Goal: Task Accomplishment & Management: Manage account settings

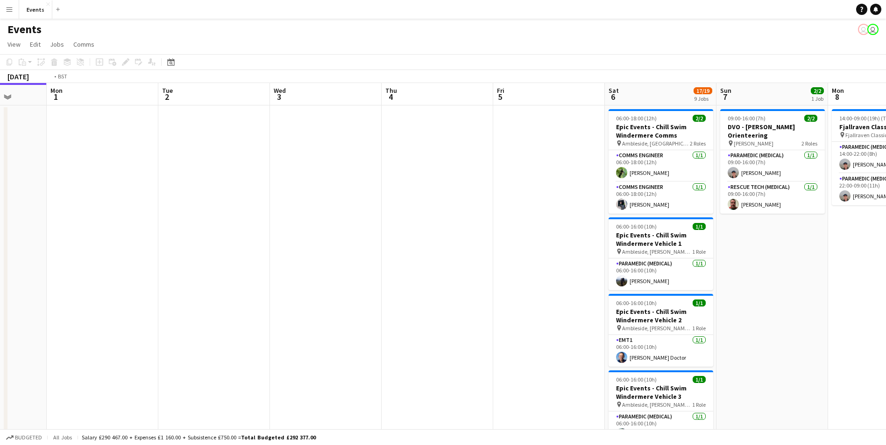
drag, startPoint x: 531, startPoint y: 280, endPoint x: 39, endPoint y: 219, distance: 496.5
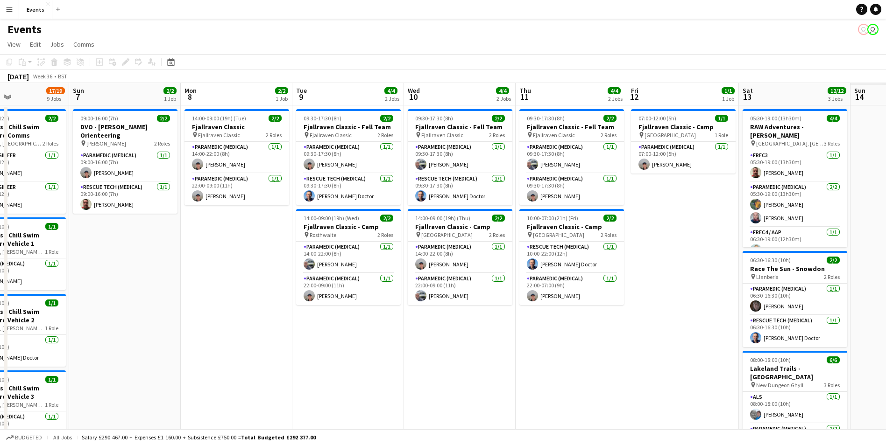
drag, startPoint x: 692, startPoint y: 317, endPoint x: 393, endPoint y: 290, distance: 300.5
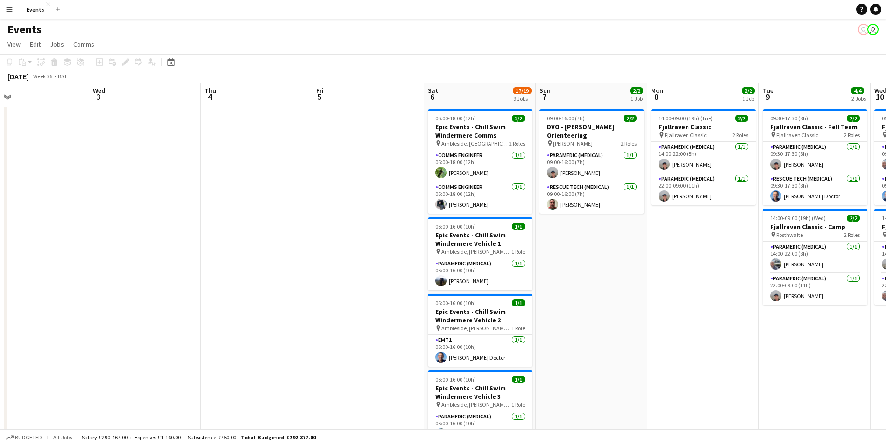
scroll to position [0, 269]
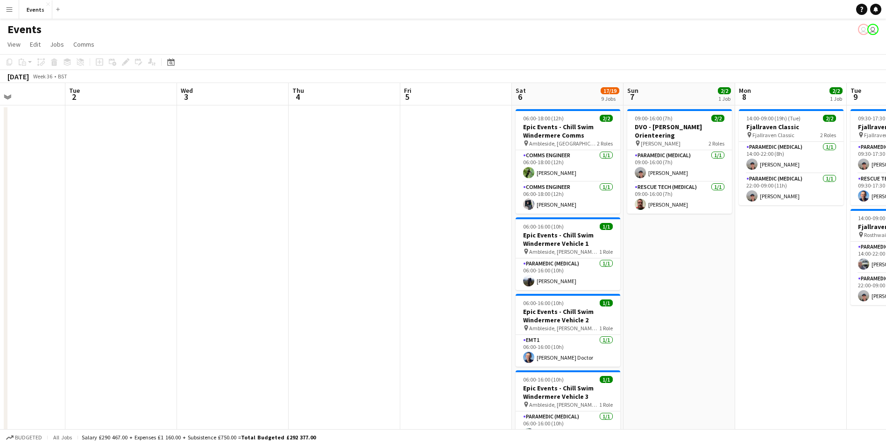
drag, startPoint x: 838, startPoint y: 398, endPoint x: 704, endPoint y: 366, distance: 138.3
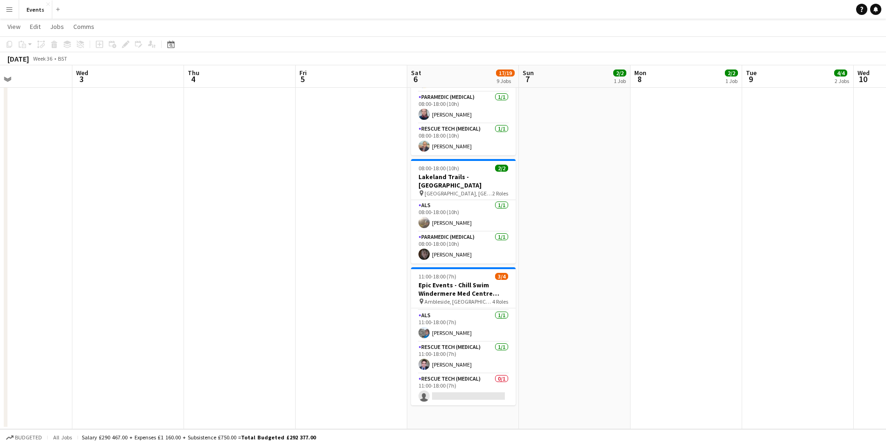
scroll to position [0, 262]
drag, startPoint x: 500, startPoint y: 363, endPoint x: 508, endPoint y: 349, distance: 15.5
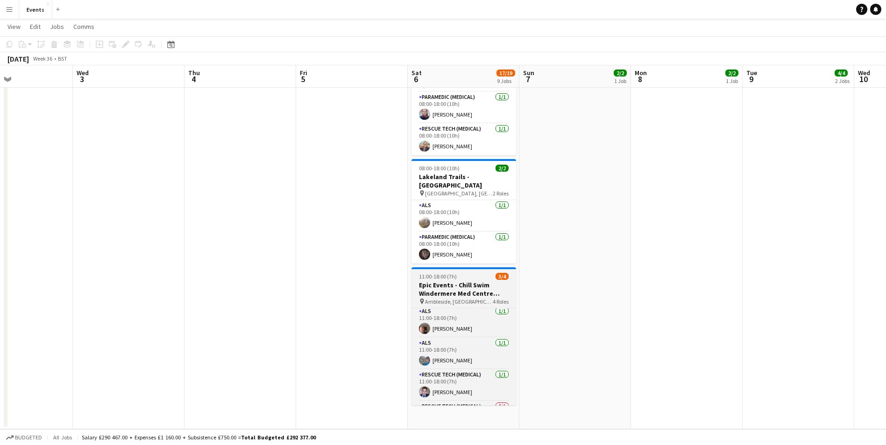
scroll to position [0, 0]
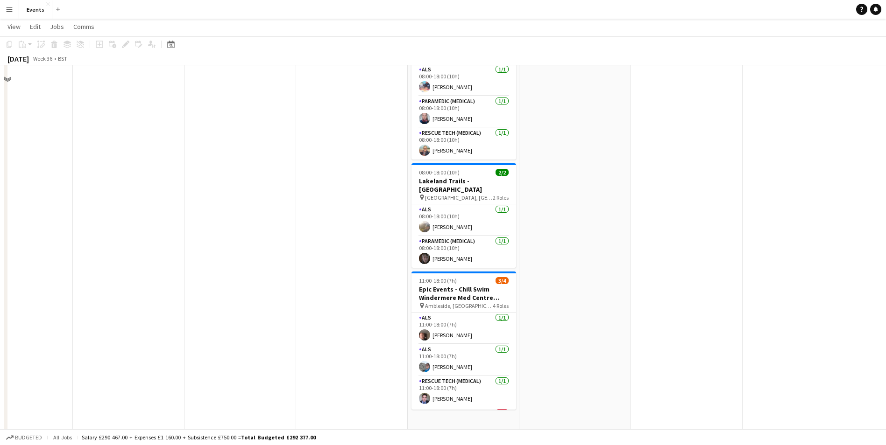
drag, startPoint x: 889, startPoint y: 322, endPoint x: 774, endPoint y: 368, distance: 123.7
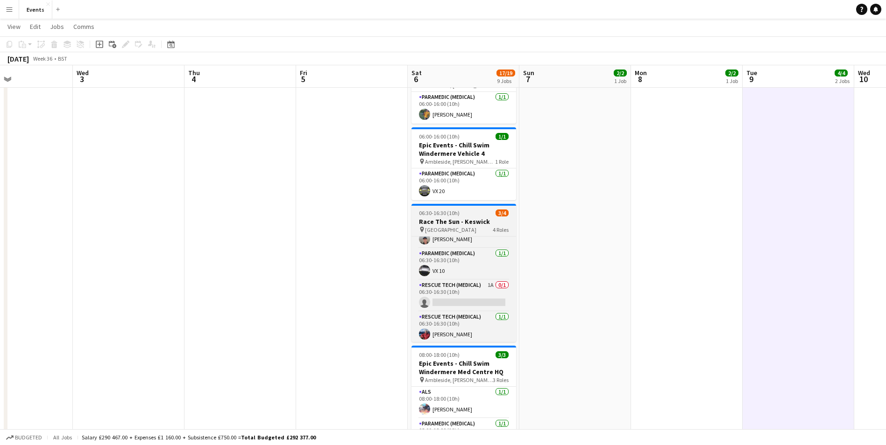
scroll to position [21, 0]
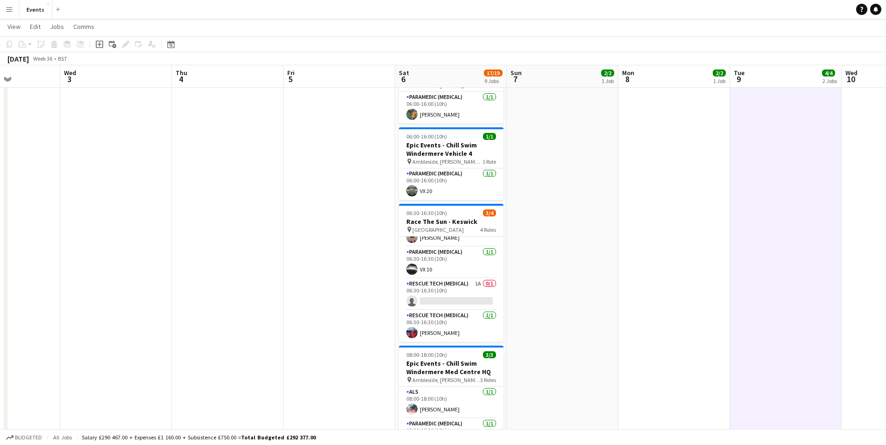
drag, startPoint x: 728, startPoint y: 194, endPoint x: 687, endPoint y: 211, distance: 44.2
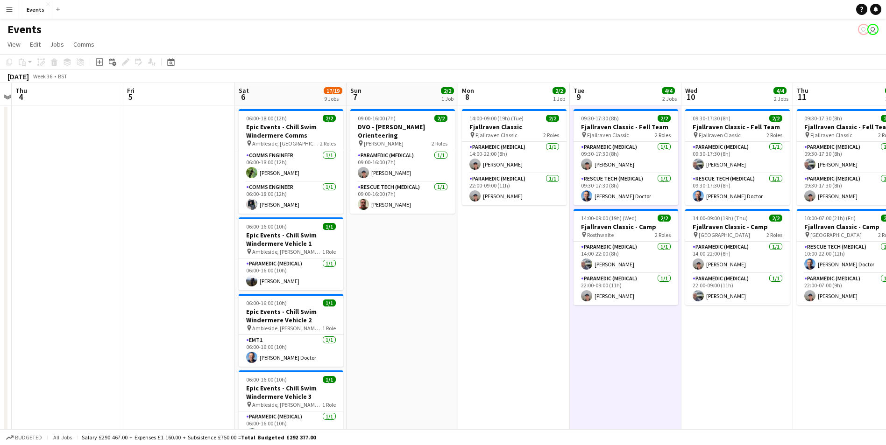
scroll to position [0, 262]
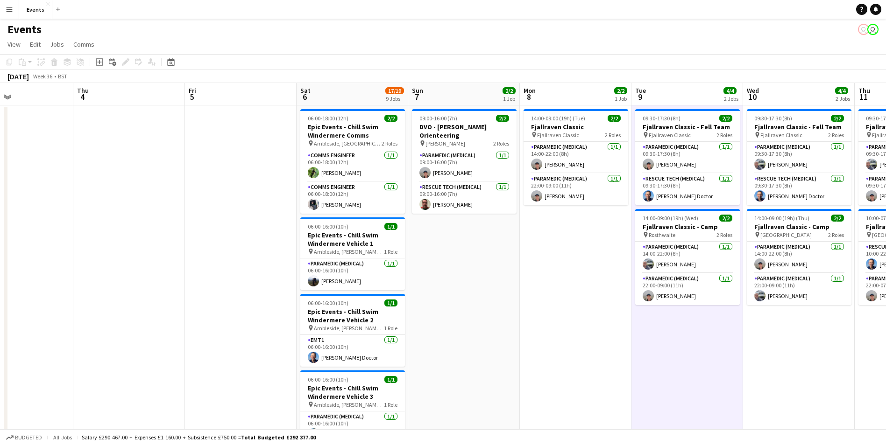
drag, startPoint x: 646, startPoint y: 346, endPoint x: 458, endPoint y: 346, distance: 188.2
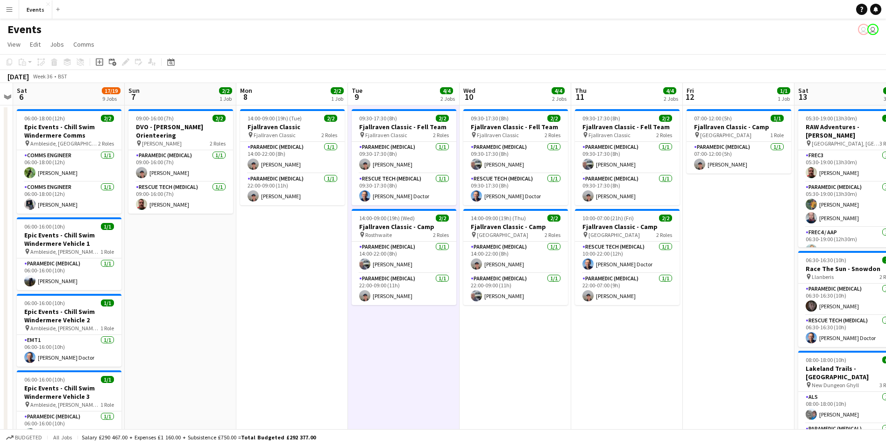
scroll to position [0, 327]
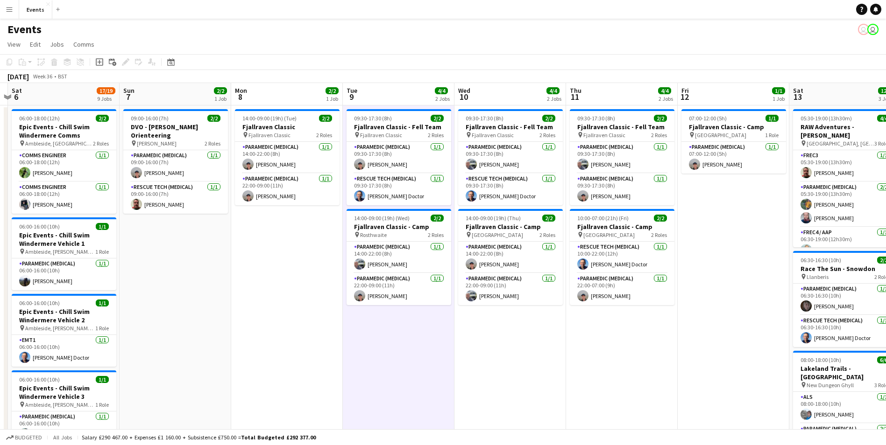
drag, startPoint x: 524, startPoint y: 345, endPoint x: 379, endPoint y: 340, distance: 145.8
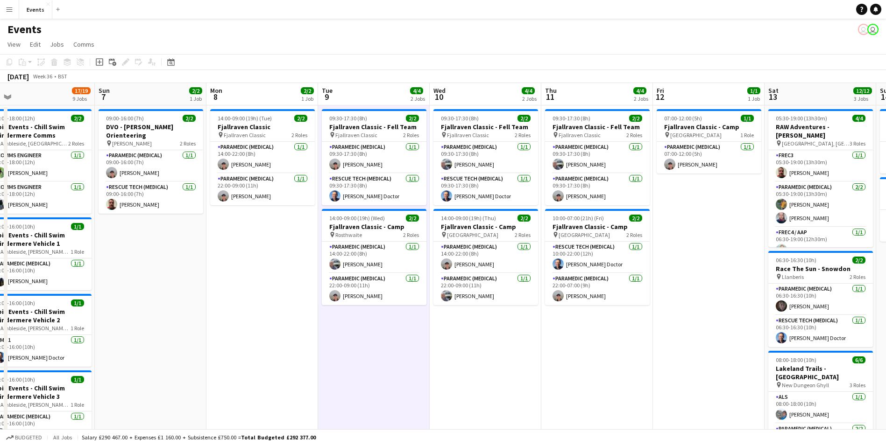
scroll to position [0, 202]
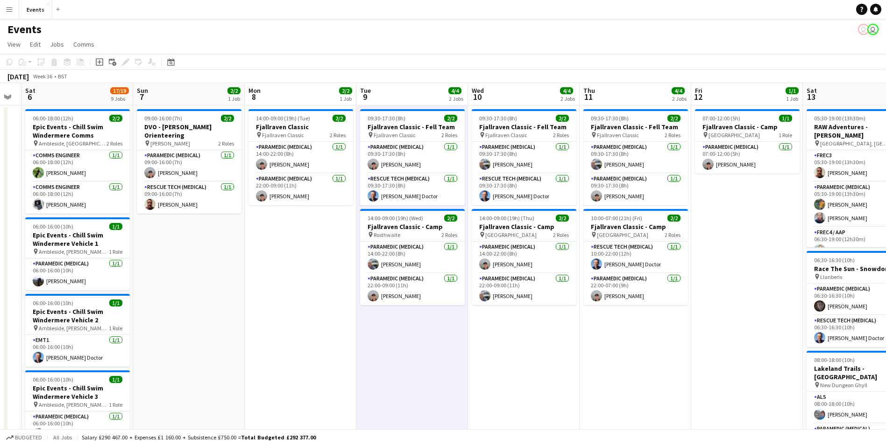
drag, startPoint x: 611, startPoint y: 378, endPoint x: 707, endPoint y: 374, distance: 96.3
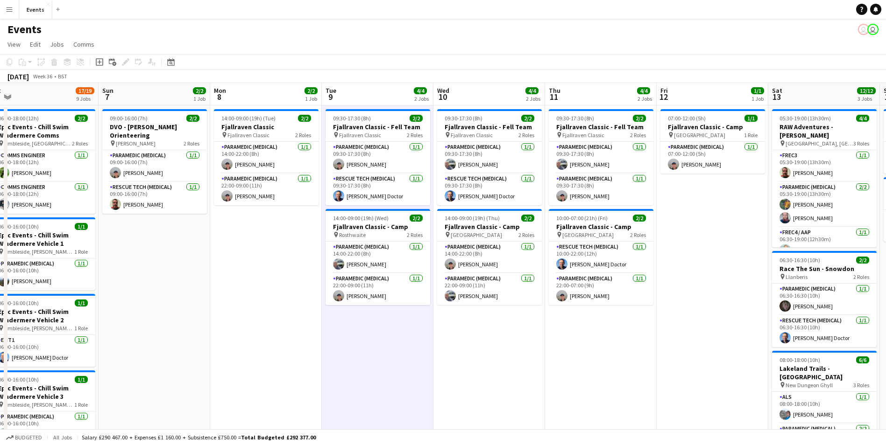
drag, startPoint x: 611, startPoint y: 382, endPoint x: 577, endPoint y: 373, distance: 35.8
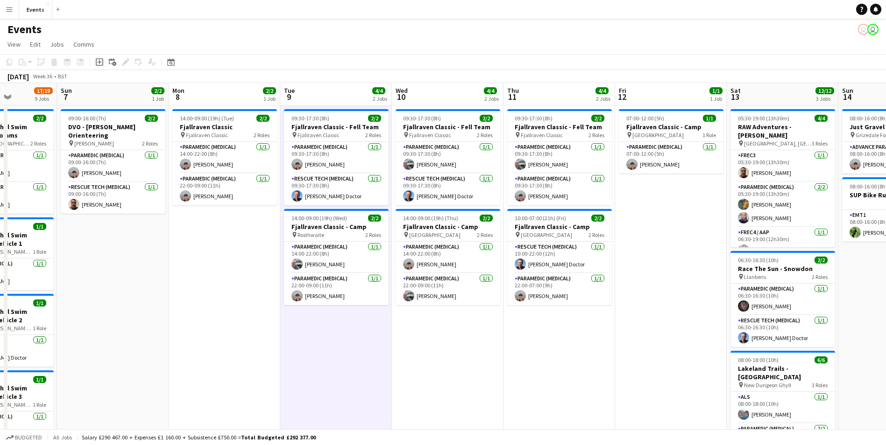
scroll to position [0, 278]
drag, startPoint x: 690, startPoint y: 405, endPoint x: 537, endPoint y: 374, distance: 156.8
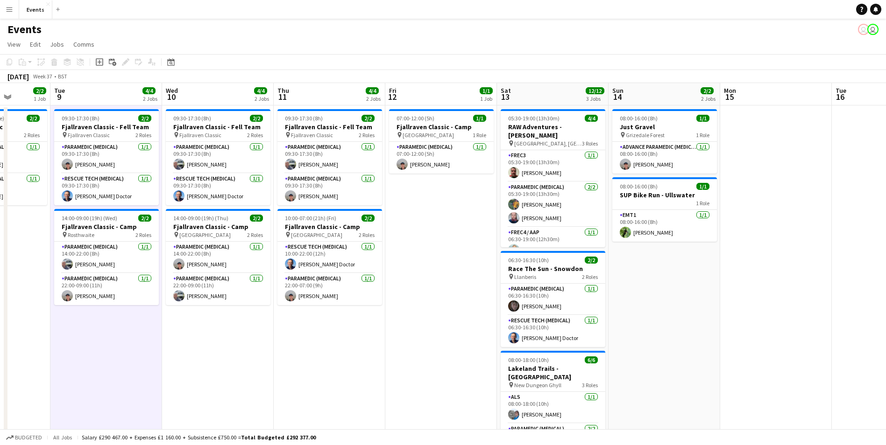
scroll to position [0, 294]
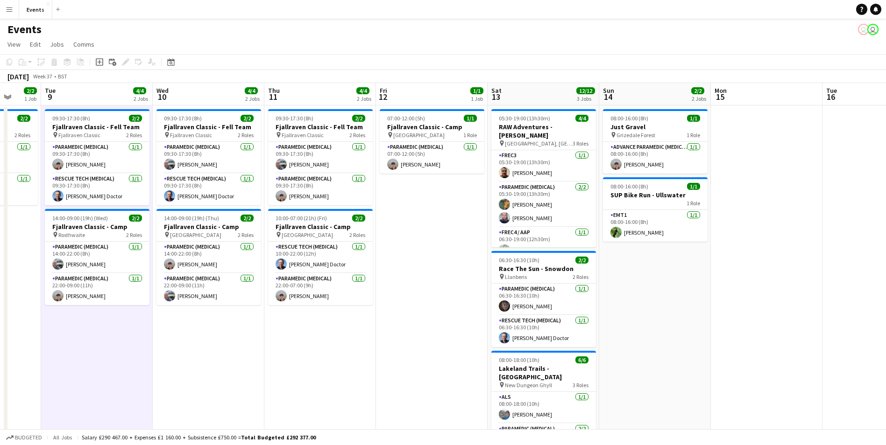
drag, startPoint x: 581, startPoint y: 311, endPoint x: 454, endPoint y: 263, distance: 135.7
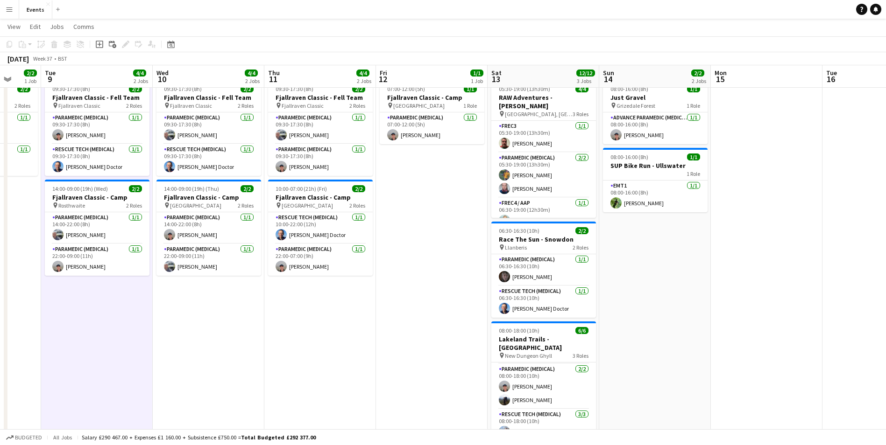
scroll to position [0, 0]
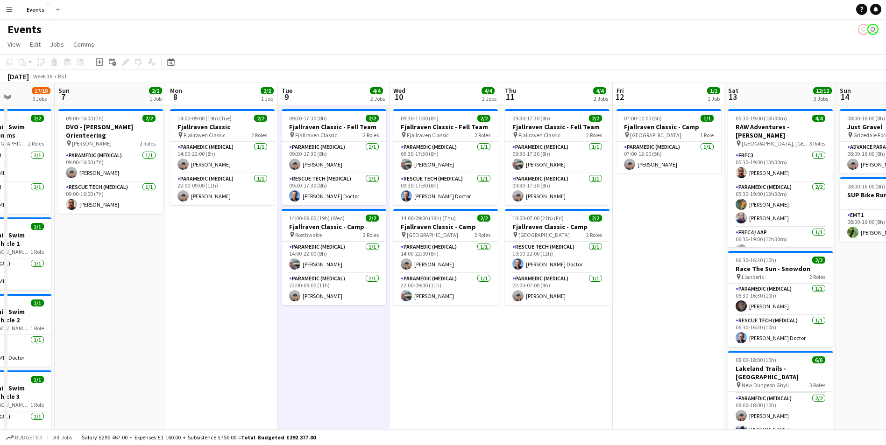
drag, startPoint x: 613, startPoint y: 301, endPoint x: 894, endPoint y: 317, distance: 281.6
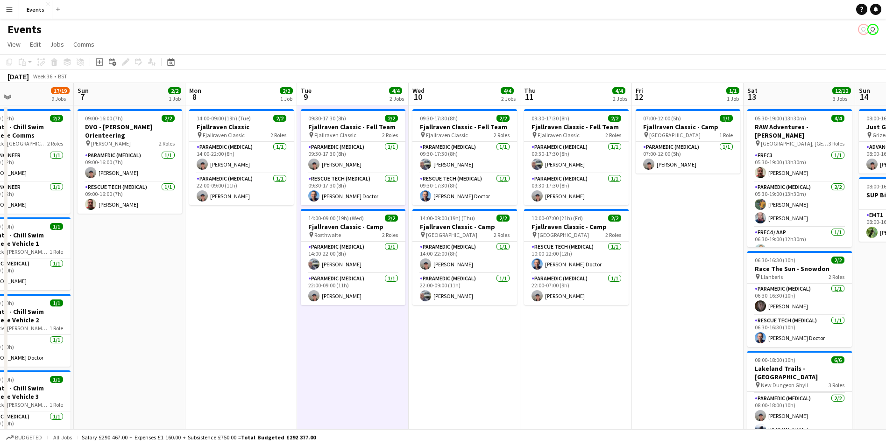
drag, startPoint x: 515, startPoint y: 335, endPoint x: 775, endPoint y: 347, distance: 260.4
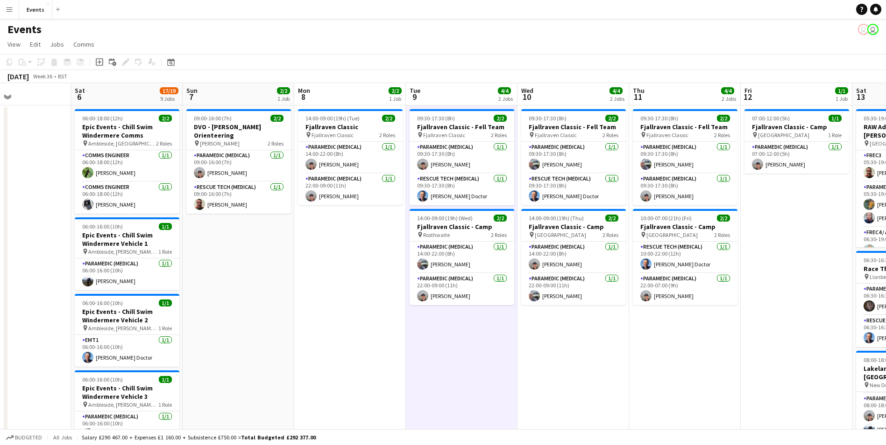
drag, startPoint x: 514, startPoint y: 341, endPoint x: 324, endPoint y: 300, distance: 194.8
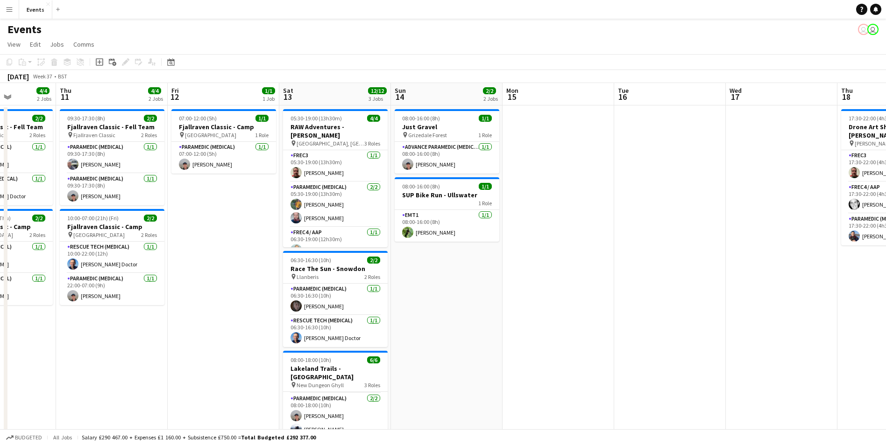
drag, startPoint x: 709, startPoint y: 365, endPoint x: 145, endPoint y: 291, distance: 569.4
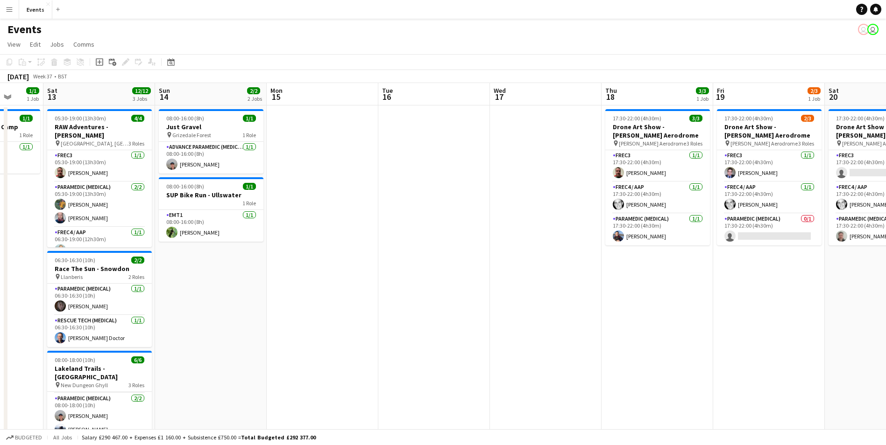
drag, startPoint x: 457, startPoint y: 318, endPoint x: 580, endPoint y: 332, distance: 124.4
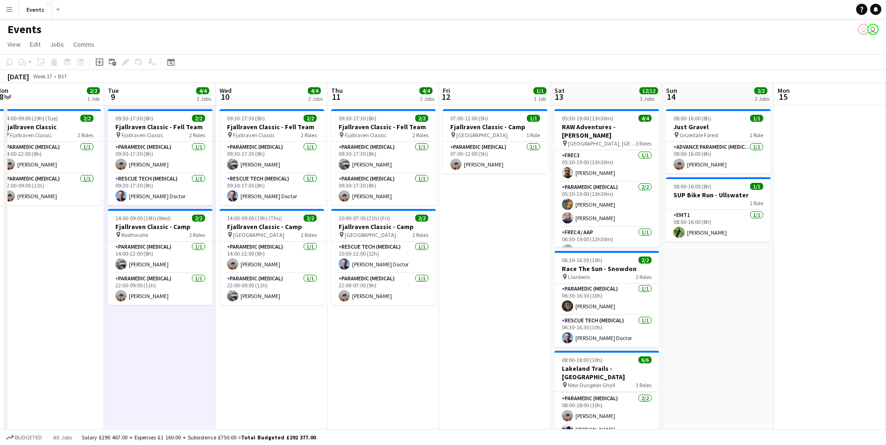
drag, startPoint x: 248, startPoint y: 312, endPoint x: 630, endPoint y: 347, distance: 383.6
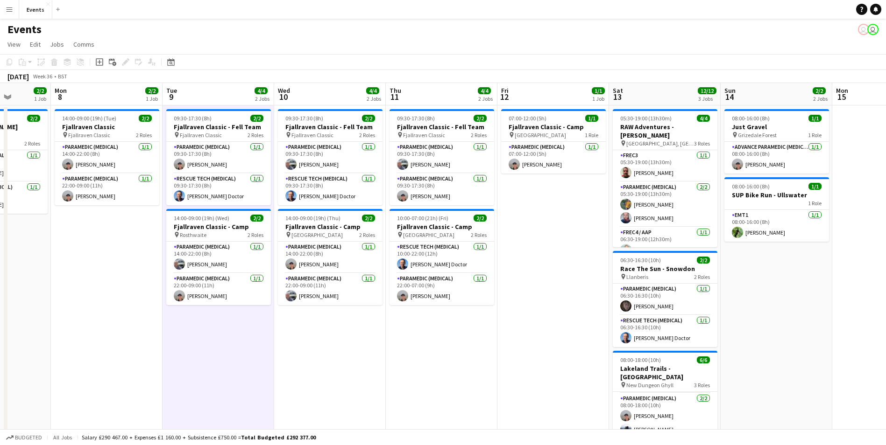
drag, startPoint x: 323, startPoint y: 347, endPoint x: 381, endPoint y: 339, distance: 59.0
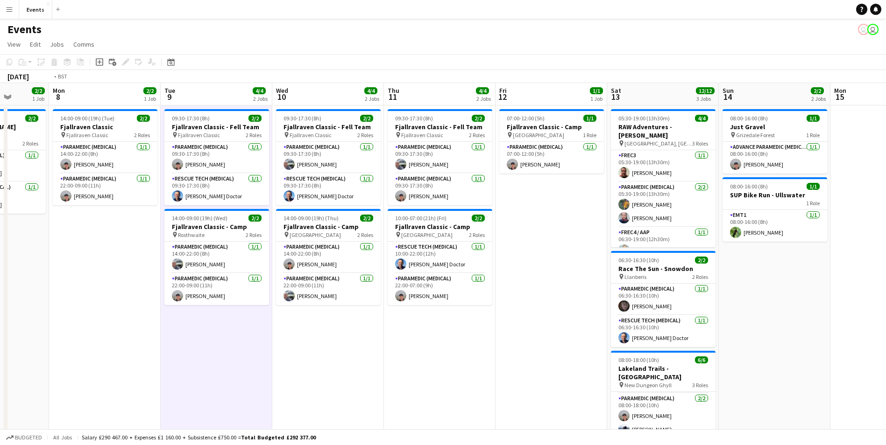
scroll to position [0, 302]
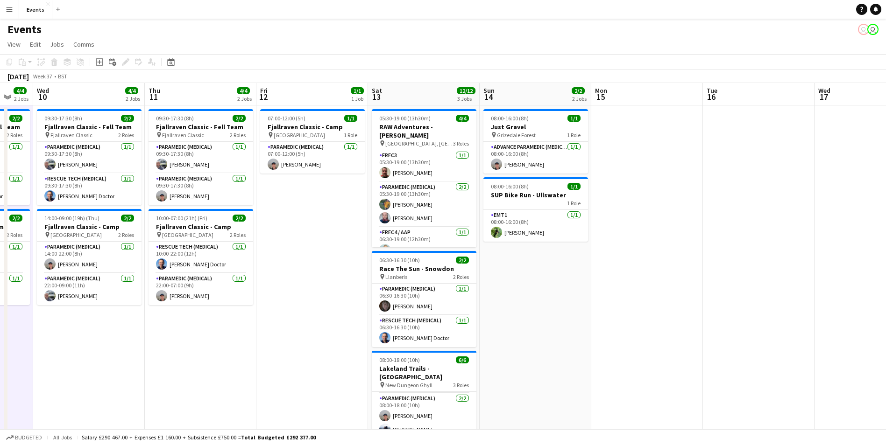
drag, startPoint x: 747, startPoint y: 389, endPoint x: 507, endPoint y: 357, distance: 241.6
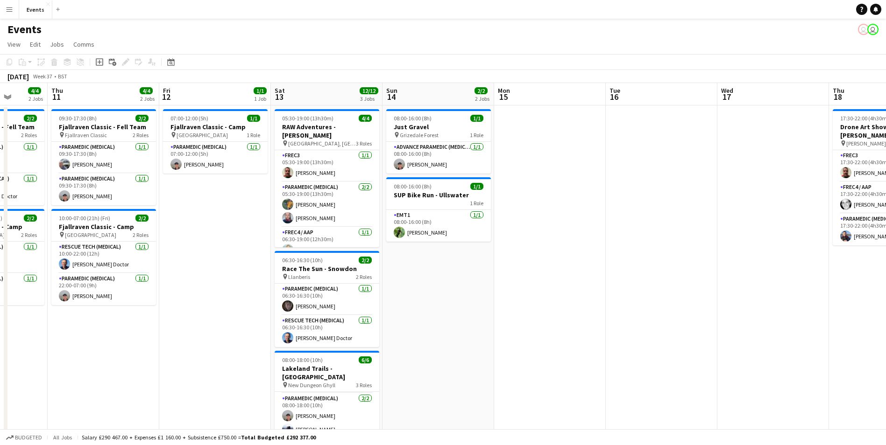
drag, startPoint x: 576, startPoint y: 399, endPoint x: 479, endPoint y: 368, distance: 101.9
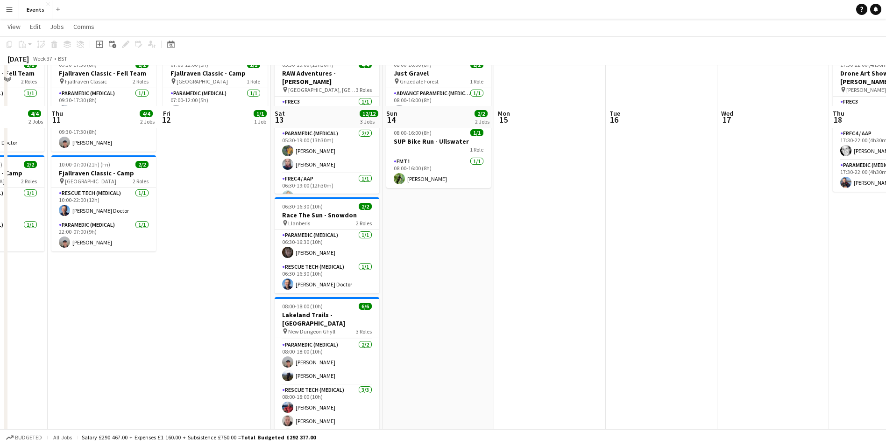
scroll to position [93, 0]
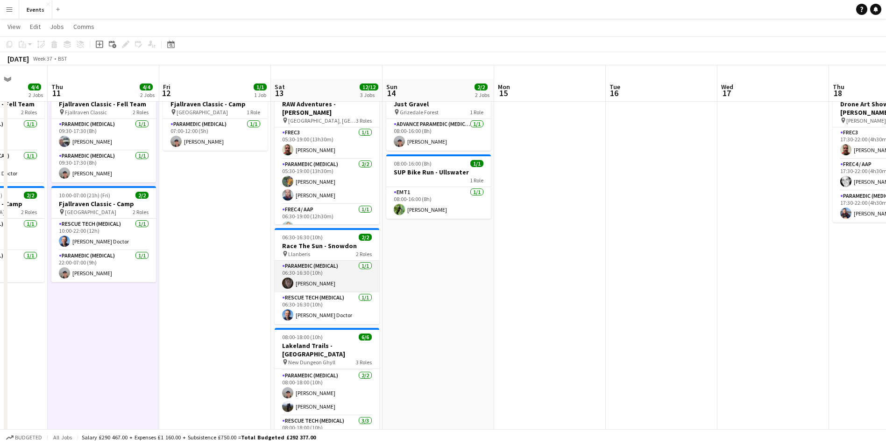
scroll to position [0, 0]
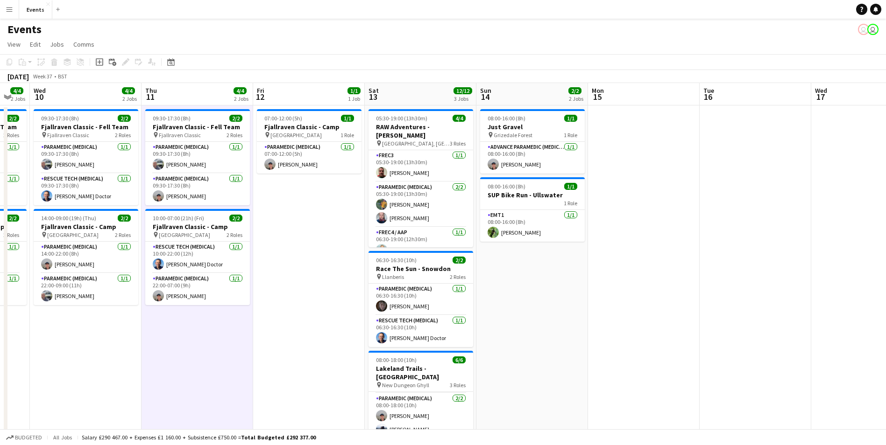
drag, startPoint x: 635, startPoint y: 298, endPoint x: 894, endPoint y: 317, distance: 259.8
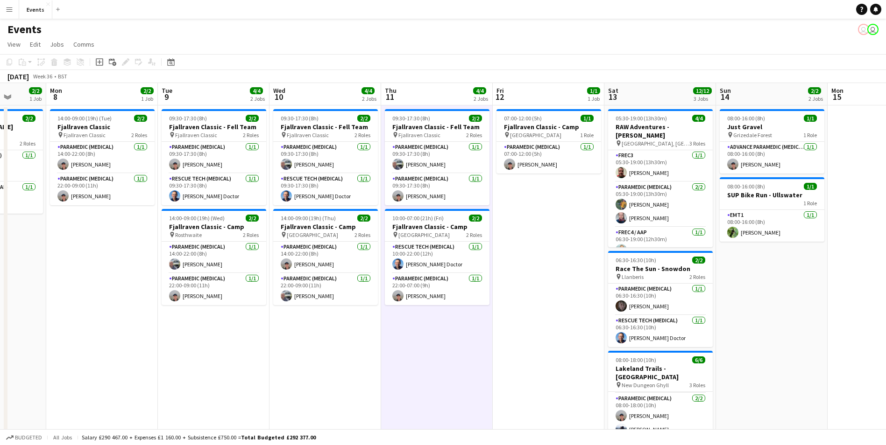
scroll to position [0, 288]
drag, startPoint x: 763, startPoint y: 319, endPoint x: 783, endPoint y: 316, distance: 20.3
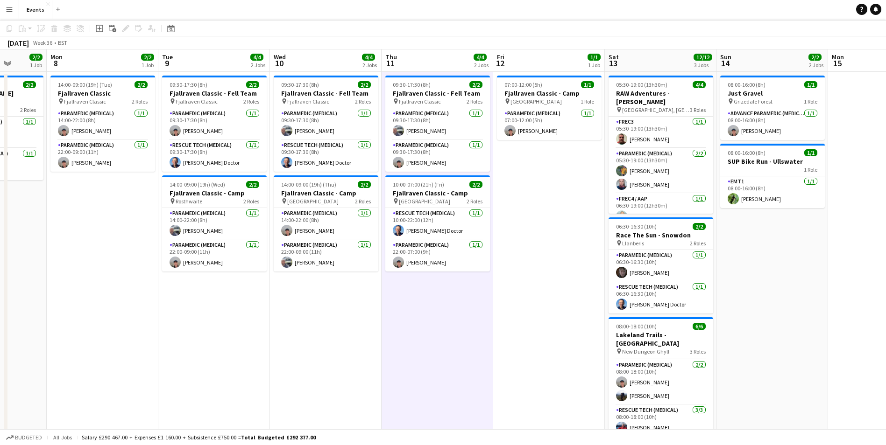
scroll to position [0, 0]
